Goal: Transaction & Acquisition: Purchase product/service

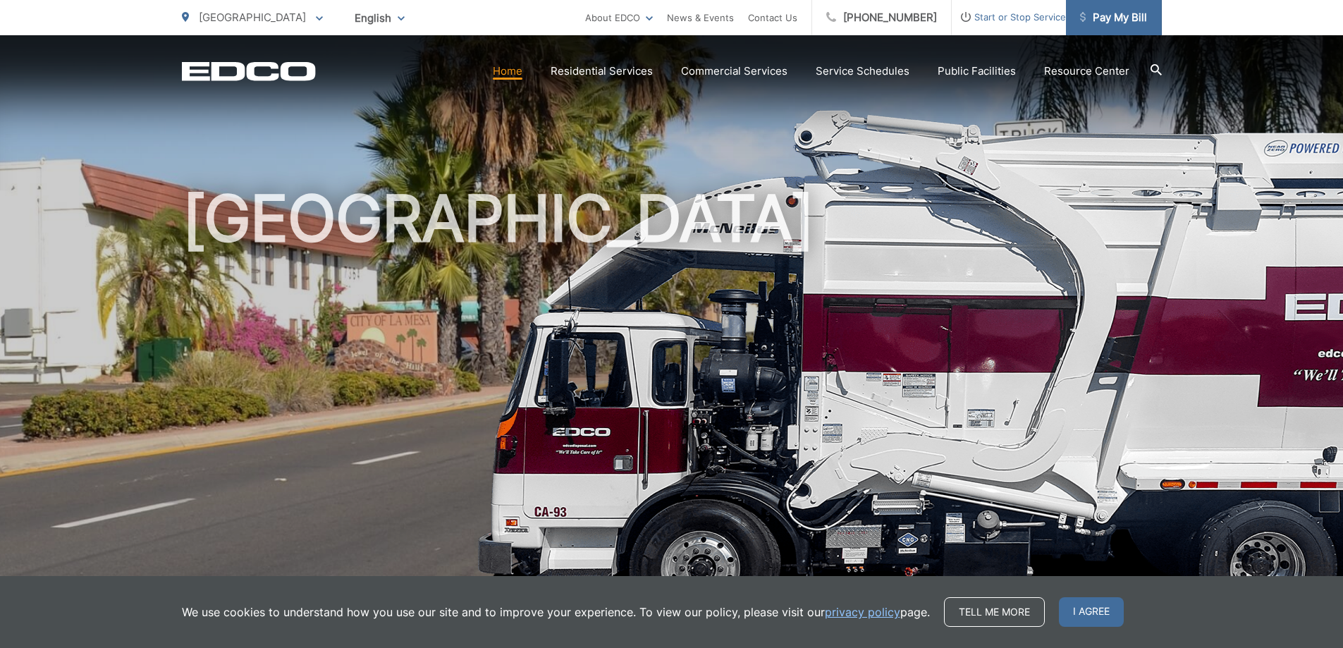
click at [1124, 20] on span "Pay My Bill" at bounding box center [1113, 17] width 67 height 17
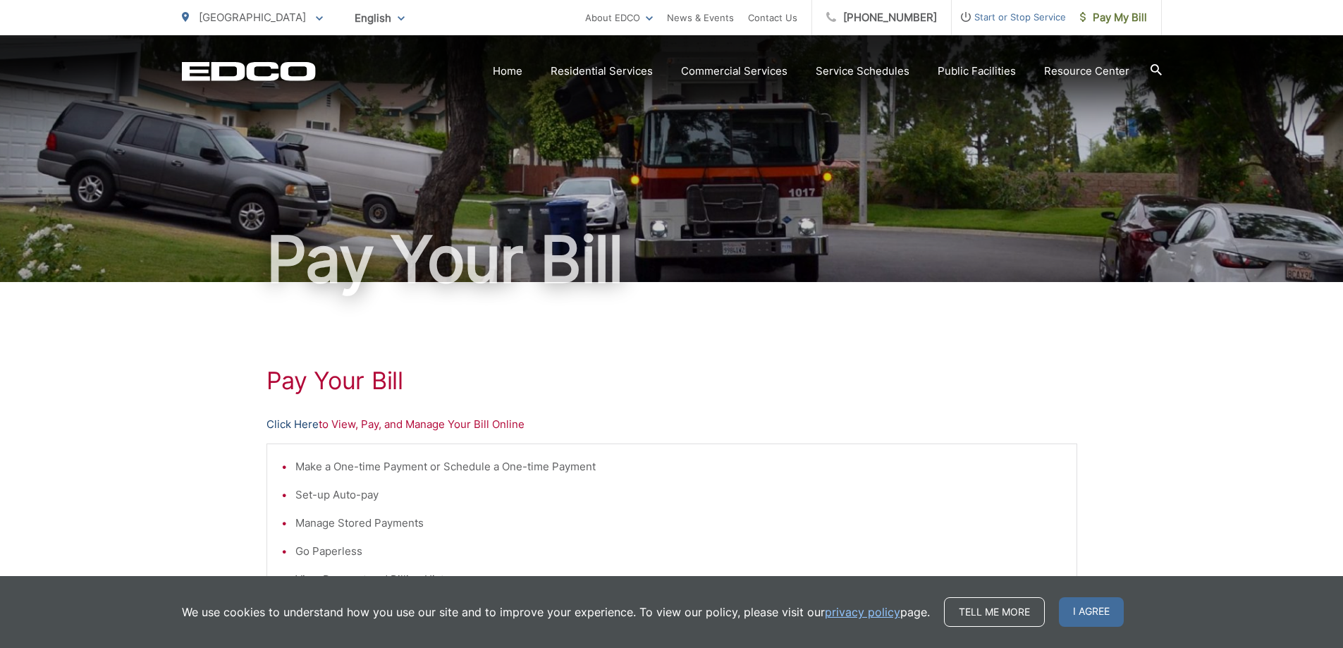
click at [296, 422] on link "Click Here" at bounding box center [293, 424] width 52 height 17
click at [1129, 20] on span "Pay My Bill" at bounding box center [1113, 17] width 67 height 17
click at [289, 420] on link "Click Here" at bounding box center [293, 424] width 52 height 17
